Goal: Find specific page/section: Find specific page/section

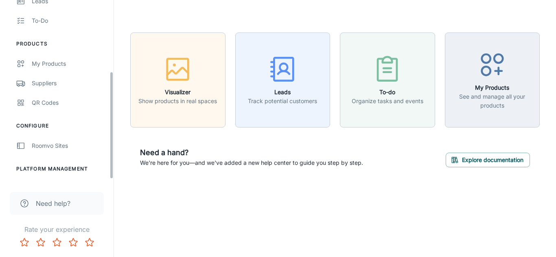
scroll to position [126, 0]
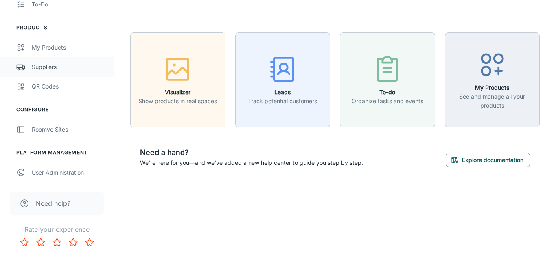
click at [47, 68] on div "Suppliers" at bounding box center [69, 67] width 74 height 9
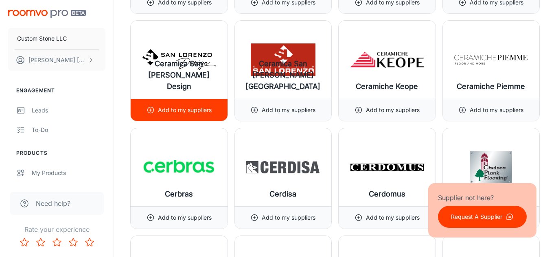
scroll to position [2067, 0]
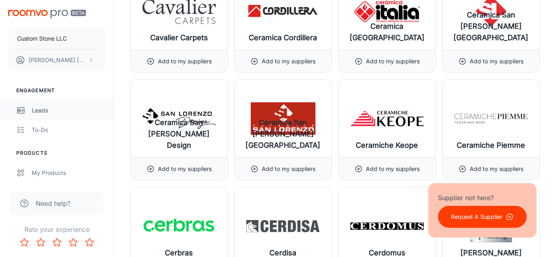
click at [55, 110] on div "Leads" at bounding box center [69, 110] width 74 height 9
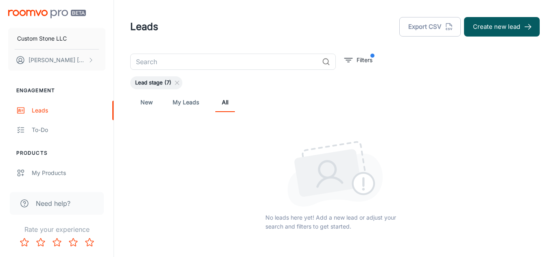
click at [151, 100] on link "New" at bounding box center [147, 103] width 20 height 20
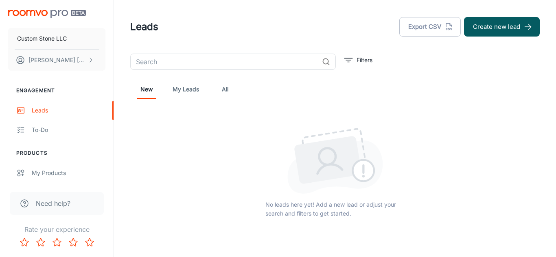
click at [179, 94] on link "My Leads" at bounding box center [185, 90] width 26 height 20
